Goal: Entertainment & Leisure: Consume media (video, audio)

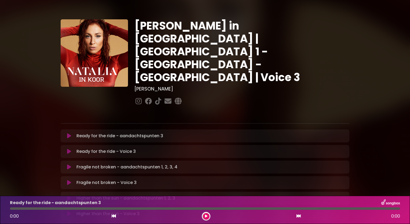
click at [94, 133] on p "Ready for the ride - aandachtspunten 3 Loading Track..." at bounding box center [119, 136] width 87 height 6
click at [68, 133] on icon at bounding box center [69, 135] width 4 height 5
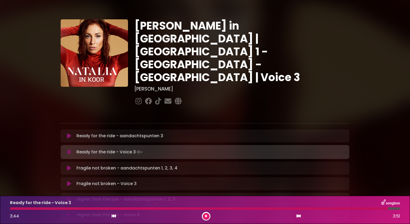
click at [258, 207] on div "Ready for the ride - Voice 3 3:44 3:51" at bounding box center [205, 209] width 396 height 21
click at [259, 207] on div at bounding box center [199, 208] width 379 height 2
click at [259, 207] on div at bounding box center [134, 208] width 249 height 2
click at [211, 208] on div at bounding box center [138, 208] width 256 height 2
click at [193, 207] on div at bounding box center [118, 208] width 217 height 2
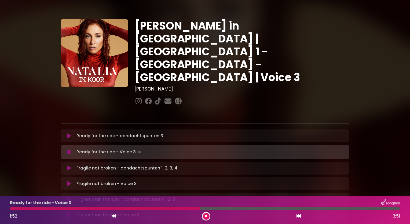
click at [176, 208] on div at bounding box center [105, 208] width 190 height 2
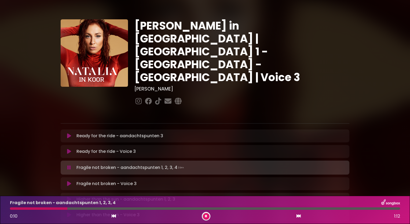
click at [207, 219] on button at bounding box center [206, 216] width 7 height 7
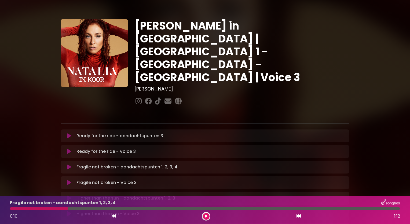
click at [67, 164] on icon at bounding box center [69, 166] width 4 height 5
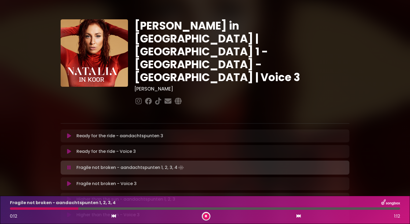
click at [34, 206] on div "Fragile not broken - aandachtspunten 1, 2, 3, 4 0:12 1:12" at bounding box center [205, 209] width 396 height 21
click at [29, 207] on div at bounding box center [47, 208] width 74 height 2
click at [14, 209] on div at bounding box center [23, 208] width 26 height 2
click at [12, 209] on div at bounding box center [15, 208] width 10 height 2
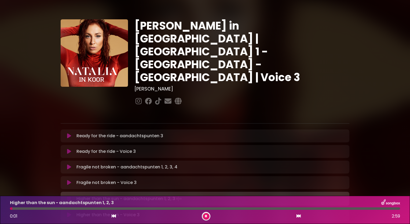
click at [71, 196] on button at bounding box center [69, 198] width 10 height 5
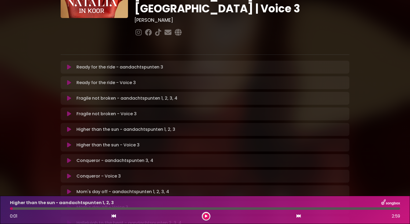
scroll to position [74, 0]
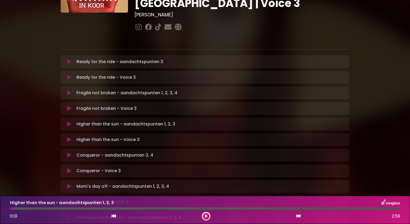
click at [69, 121] on icon at bounding box center [69, 123] width 4 height 5
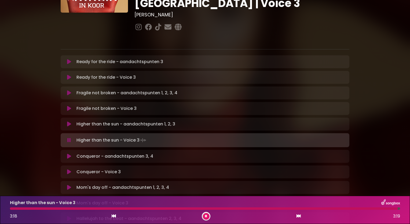
click at [68, 137] on icon at bounding box center [68, 139] width 3 height 5
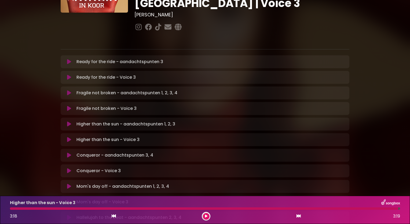
click at [71, 152] on icon at bounding box center [69, 154] width 4 height 5
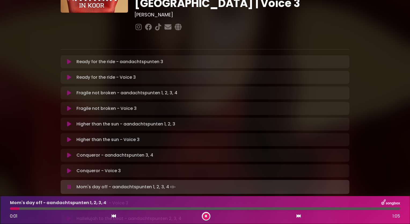
click at [203, 215] on button at bounding box center [206, 216] width 7 height 7
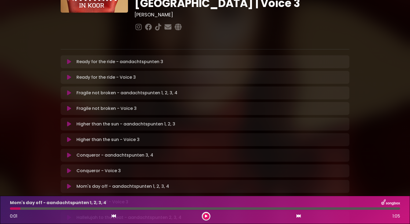
click at [68, 183] on icon at bounding box center [69, 185] width 4 height 5
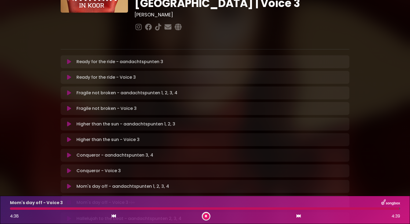
click at [204, 213] on button at bounding box center [206, 216] width 7 height 7
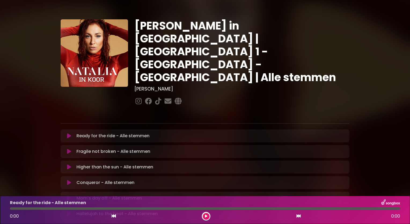
click at [69, 149] on icon at bounding box center [69, 151] width 4 height 5
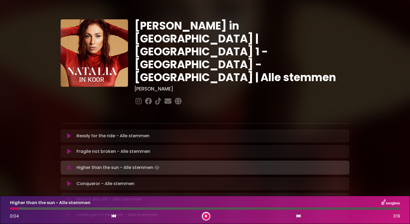
click at [205, 215] on icon at bounding box center [206, 215] width 2 height 3
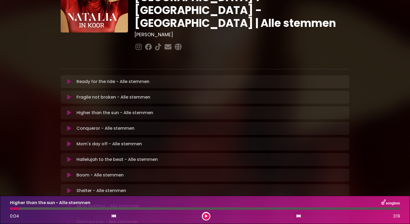
scroll to position [54, 0]
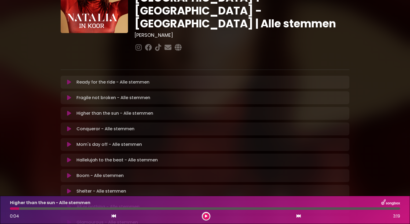
click at [68, 111] on icon at bounding box center [69, 113] width 4 height 5
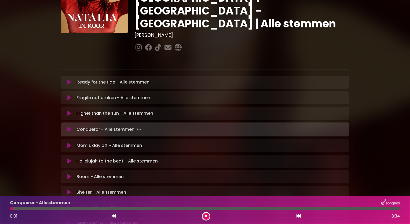
click at [206, 213] on button at bounding box center [206, 216] width 7 height 7
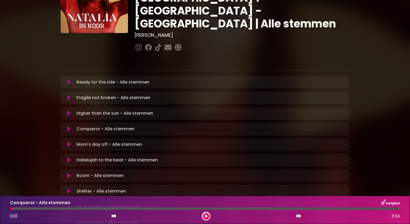
click at [68, 126] on icon at bounding box center [69, 128] width 4 height 5
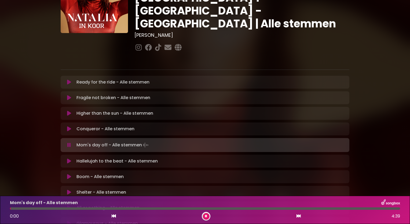
click at [207, 217] on icon at bounding box center [206, 215] width 2 height 3
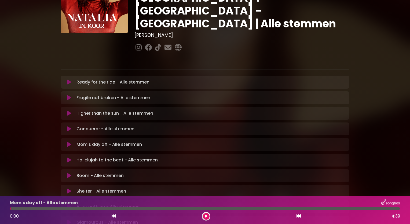
click at [69, 142] on icon at bounding box center [69, 144] width 4 height 5
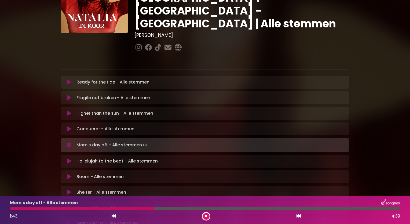
click at [208, 214] on button at bounding box center [206, 216] width 7 height 7
